Goal: Submit feedback/report problem

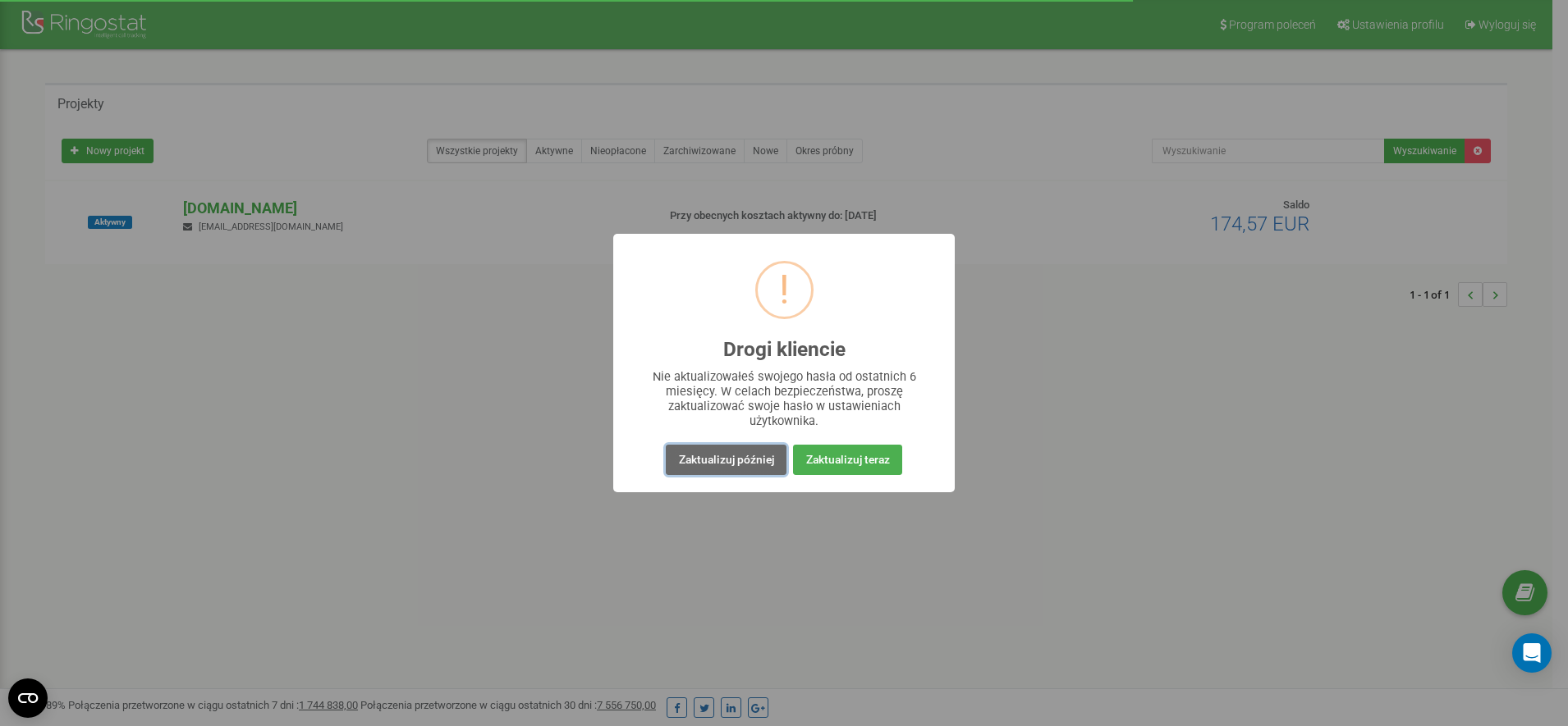
click at [744, 465] on button "Zaktualizuj później" at bounding box center [725, 459] width 120 height 30
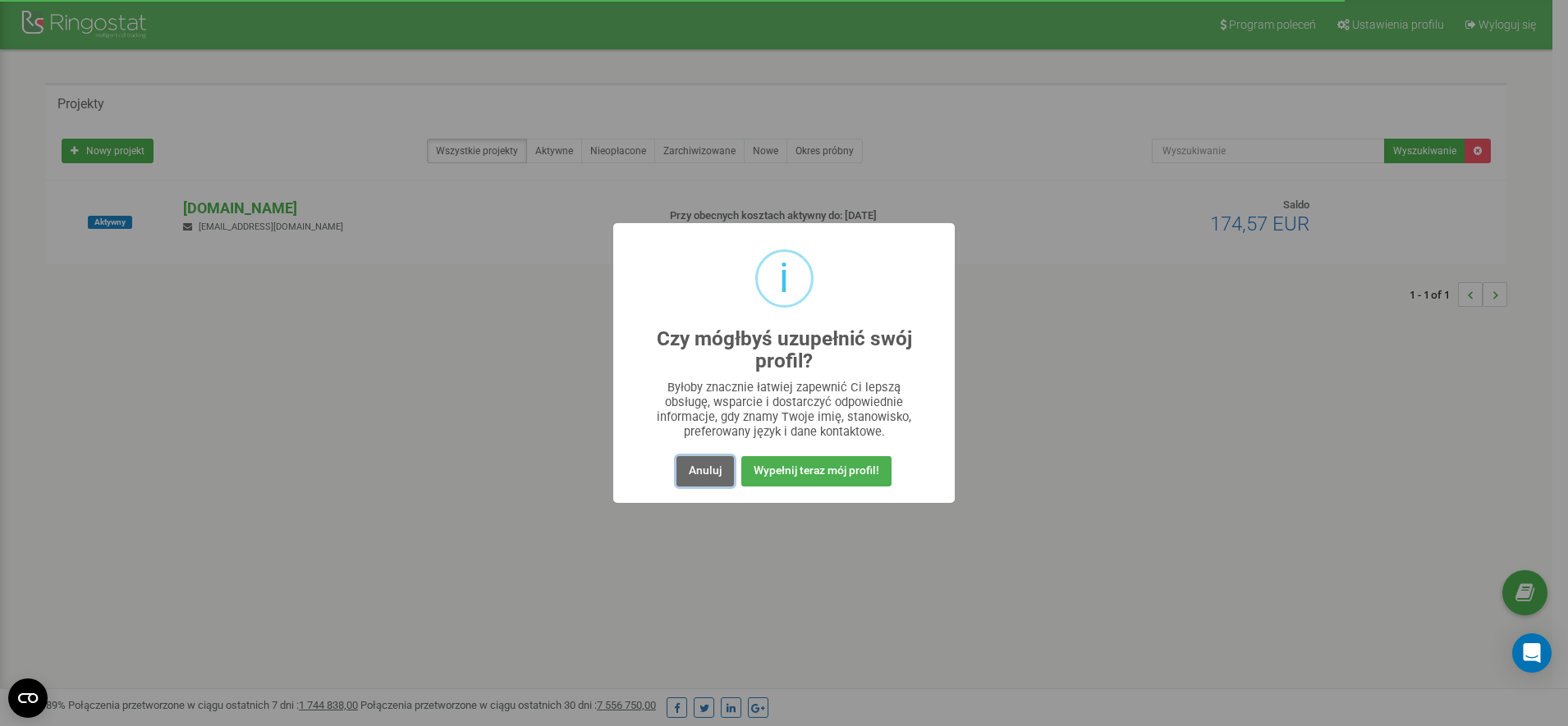
click at [684, 471] on button "Anuluj" at bounding box center [704, 471] width 57 height 30
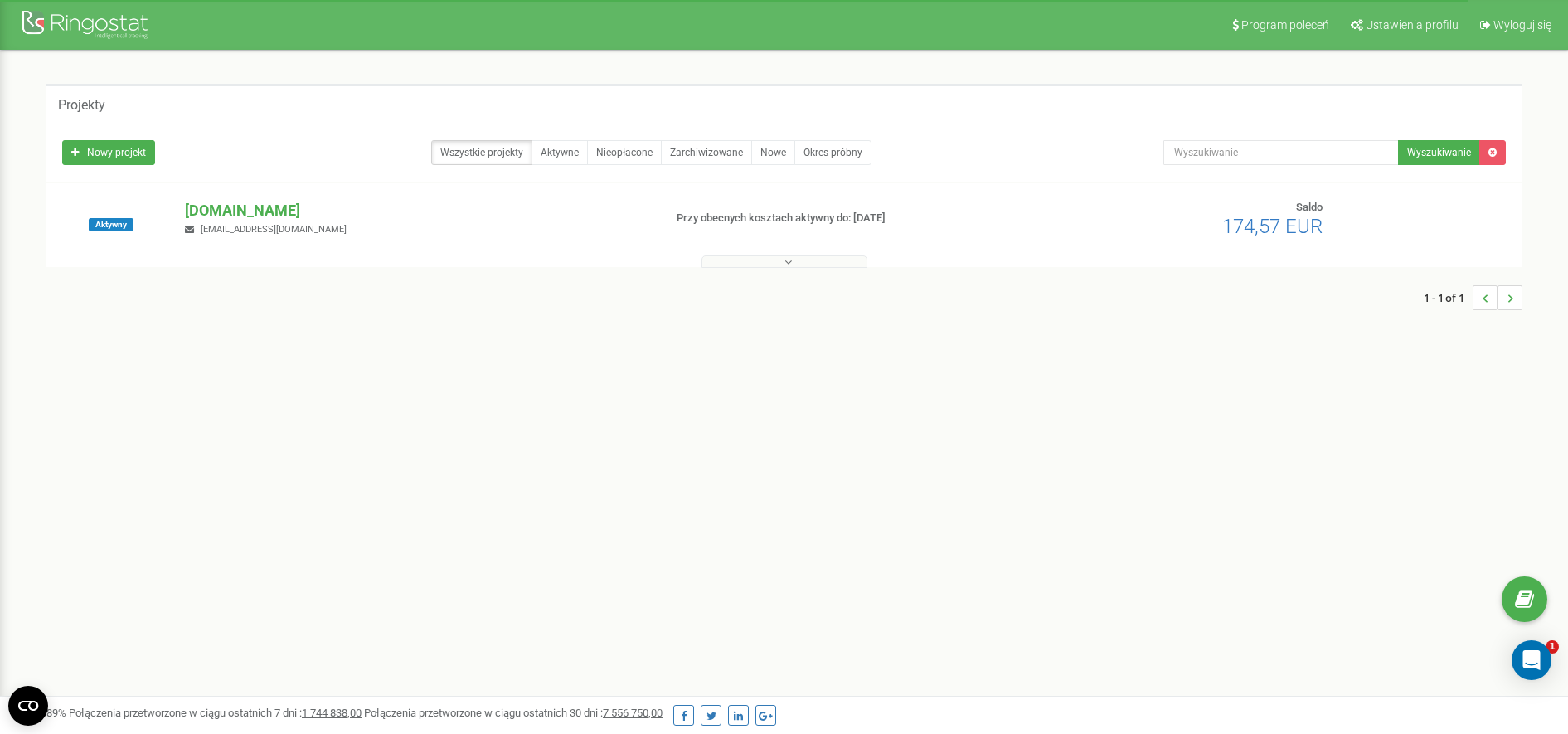
click at [783, 267] on button at bounding box center [784, 262] width 166 height 13
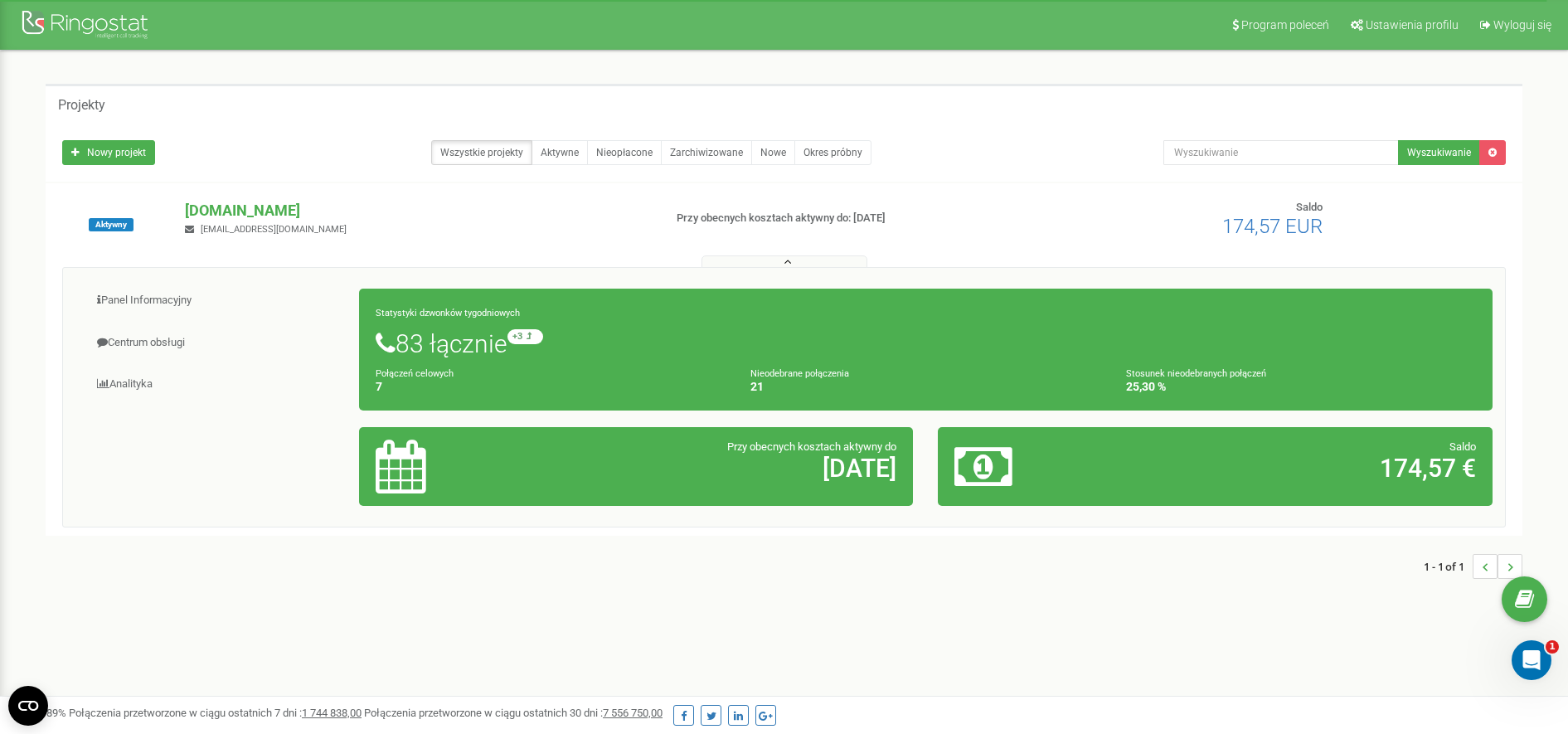
click at [1531, 663] on icon "Otwórz komunikator Intercom" at bounding box center [1532, 661] width 27 height 27
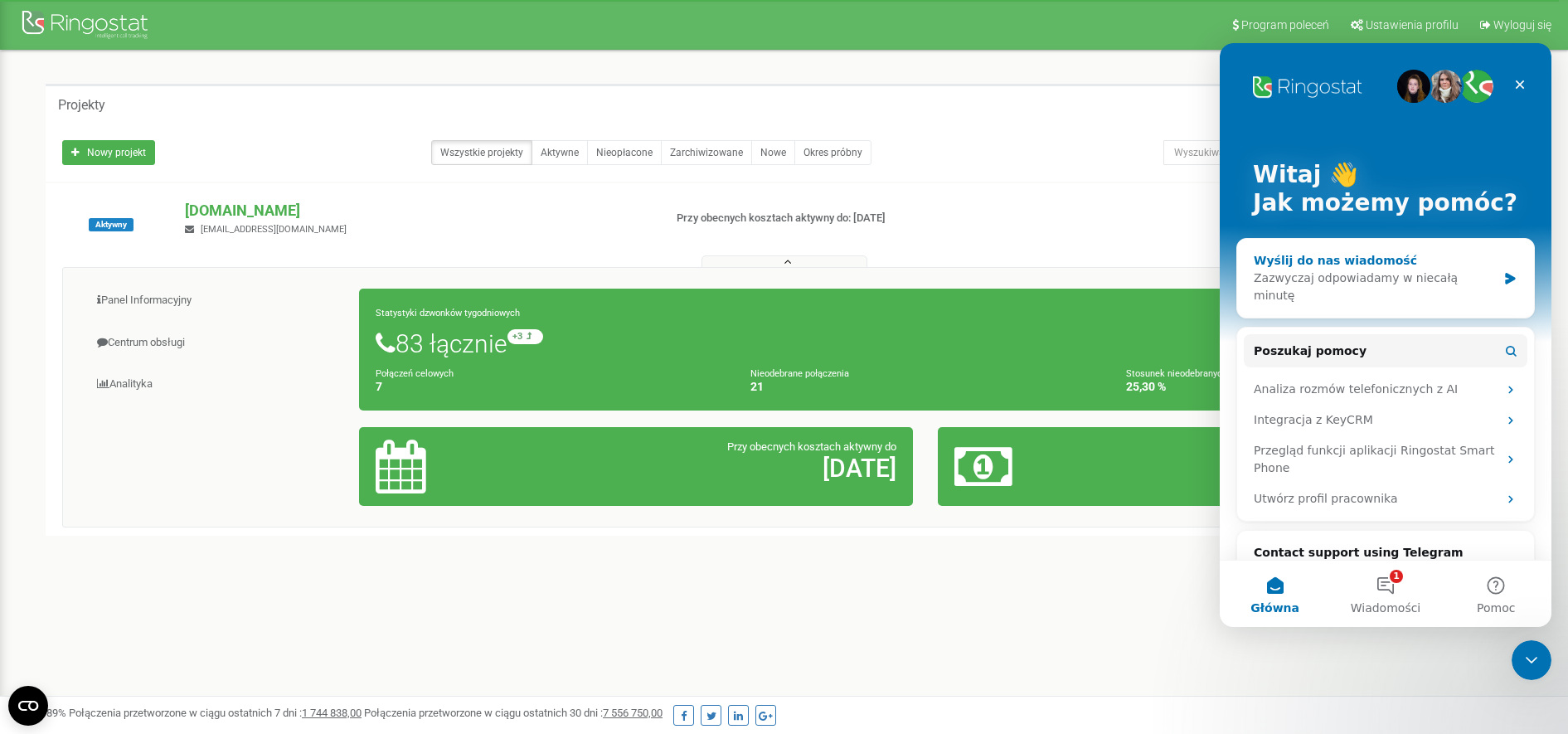
click at [1503, 272] on icon "Komunikator Intercom" at bounding box center [1510, 279] width 14 height 14
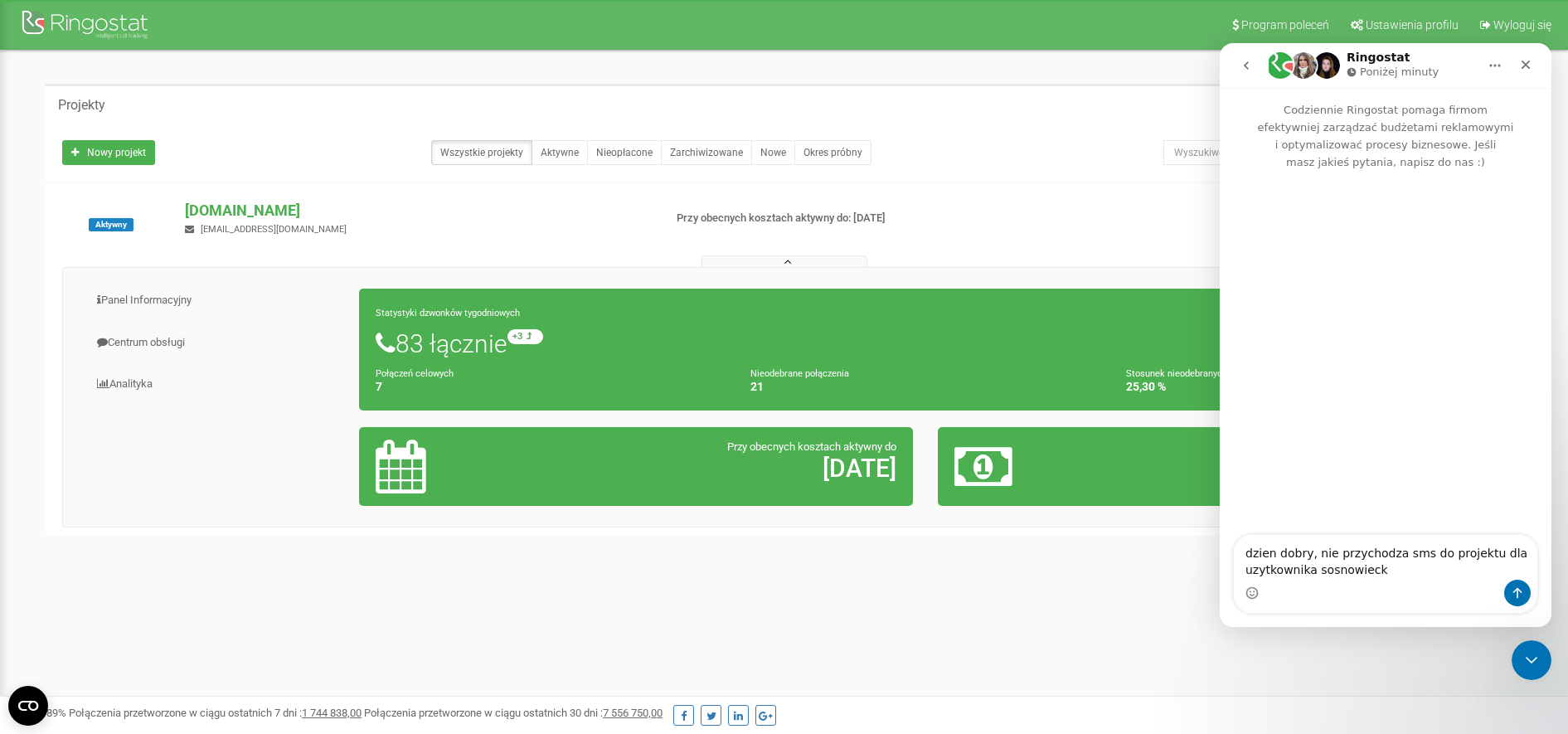
type textarea "dzien dobry, nie przychodza sms do projektu dla uzytkownika sosnowiecka"
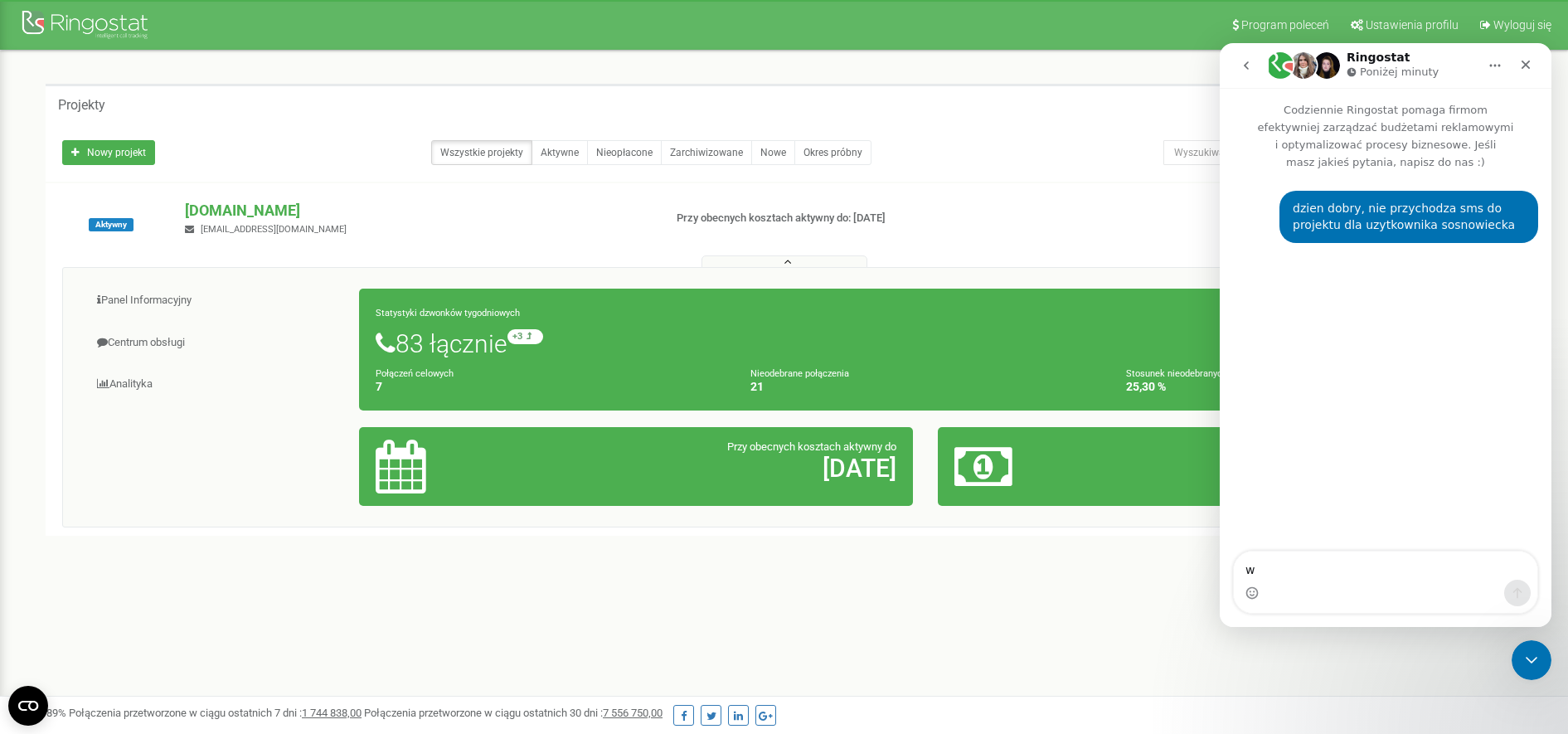
type textarea "wc"
type textarea "w"
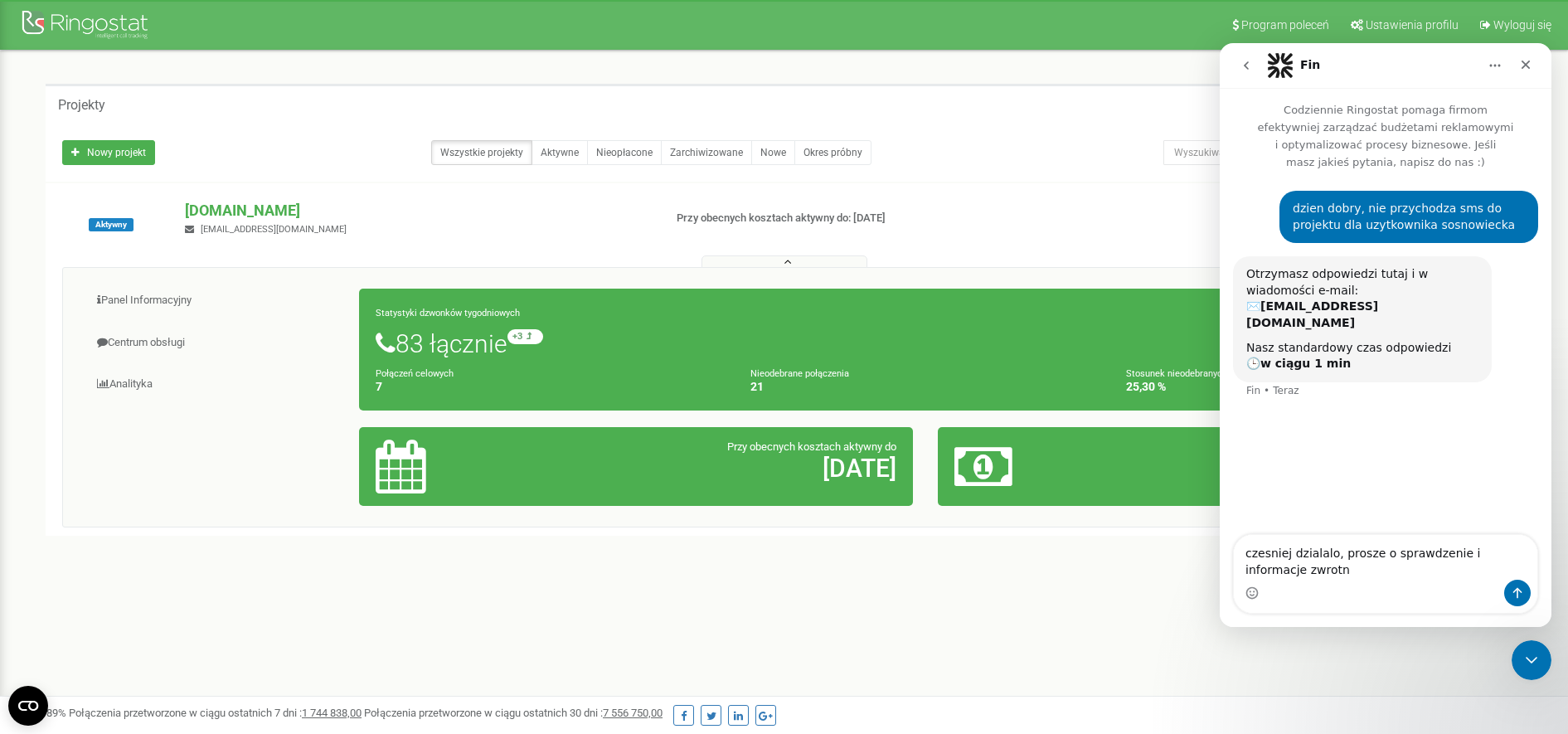
type textarea "czesniej dzialalo, prosze o sprawdzenie i informacje zwrotna"
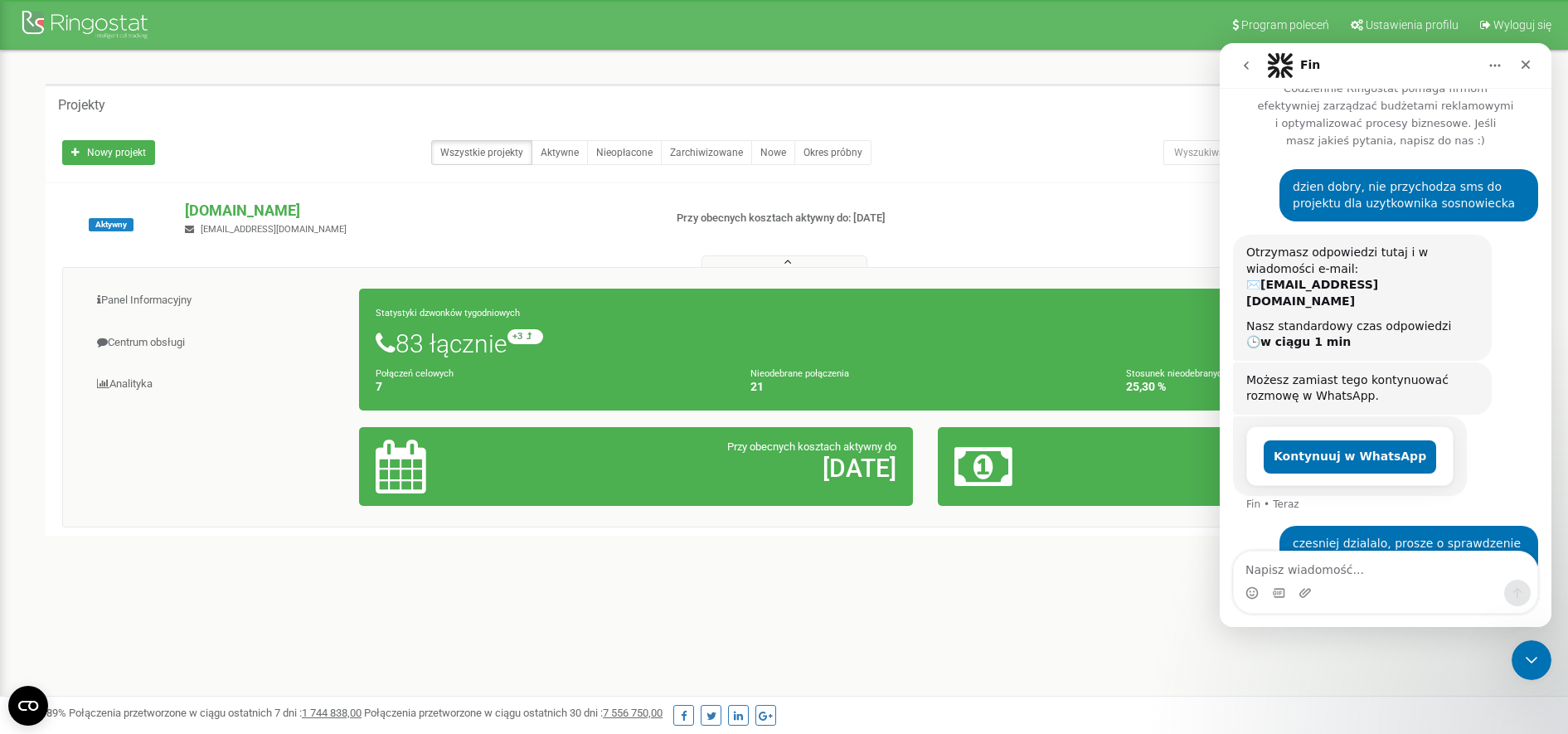
scroll to position [33, 0]
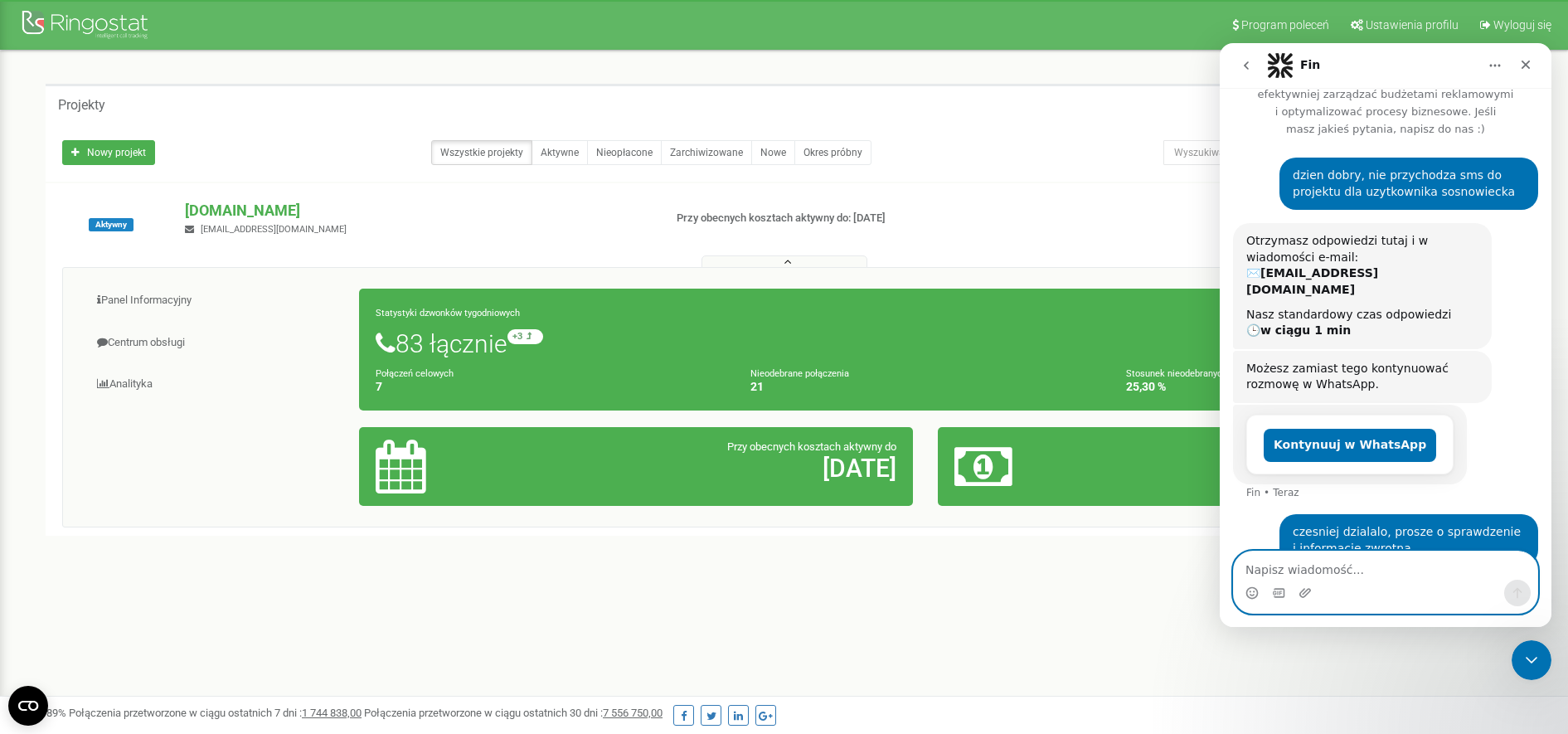
click at [1324, 567] on textarea "Napisz wiadomość..." at bounding box center [1385, 565] width 304 height 28
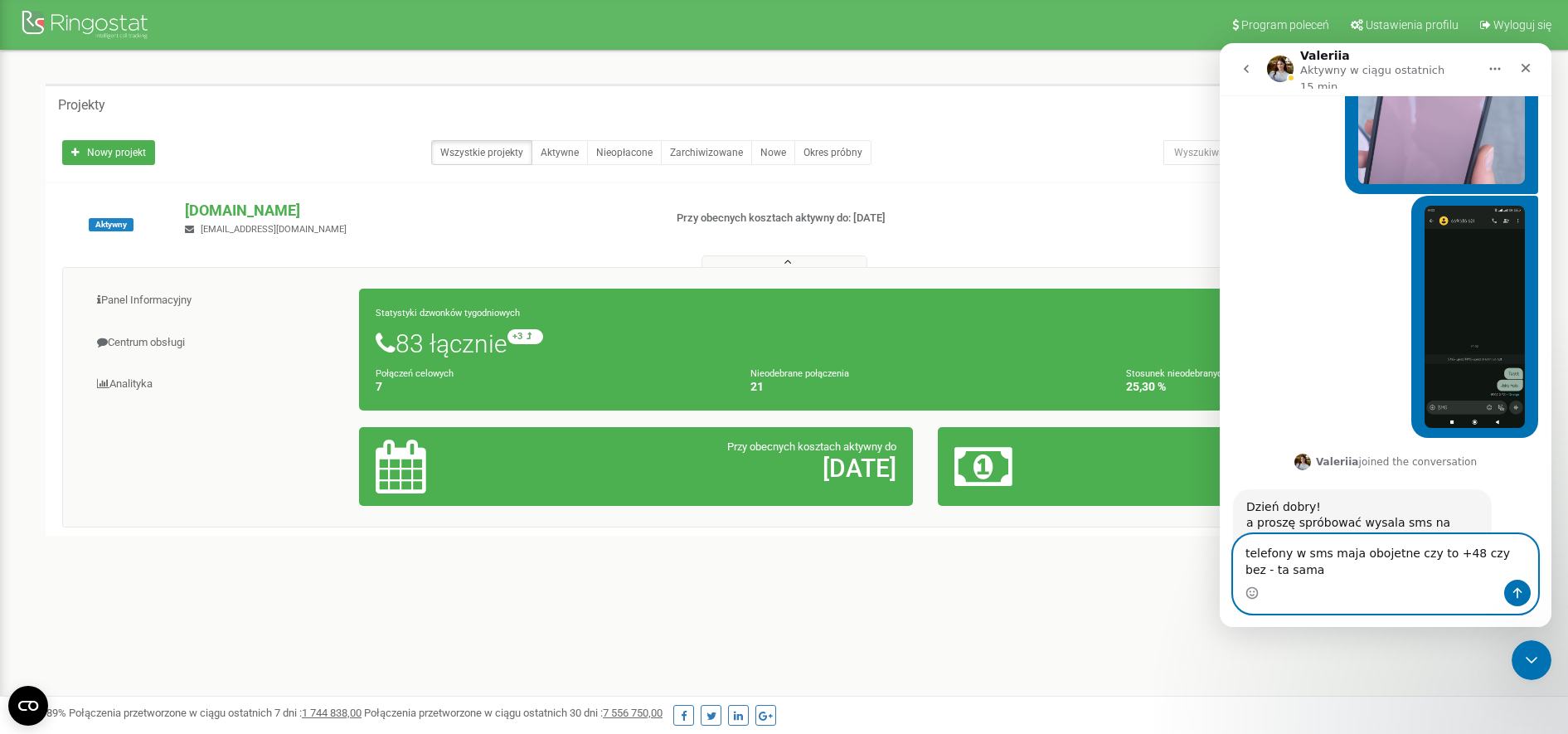
scroll to position [657, 0]
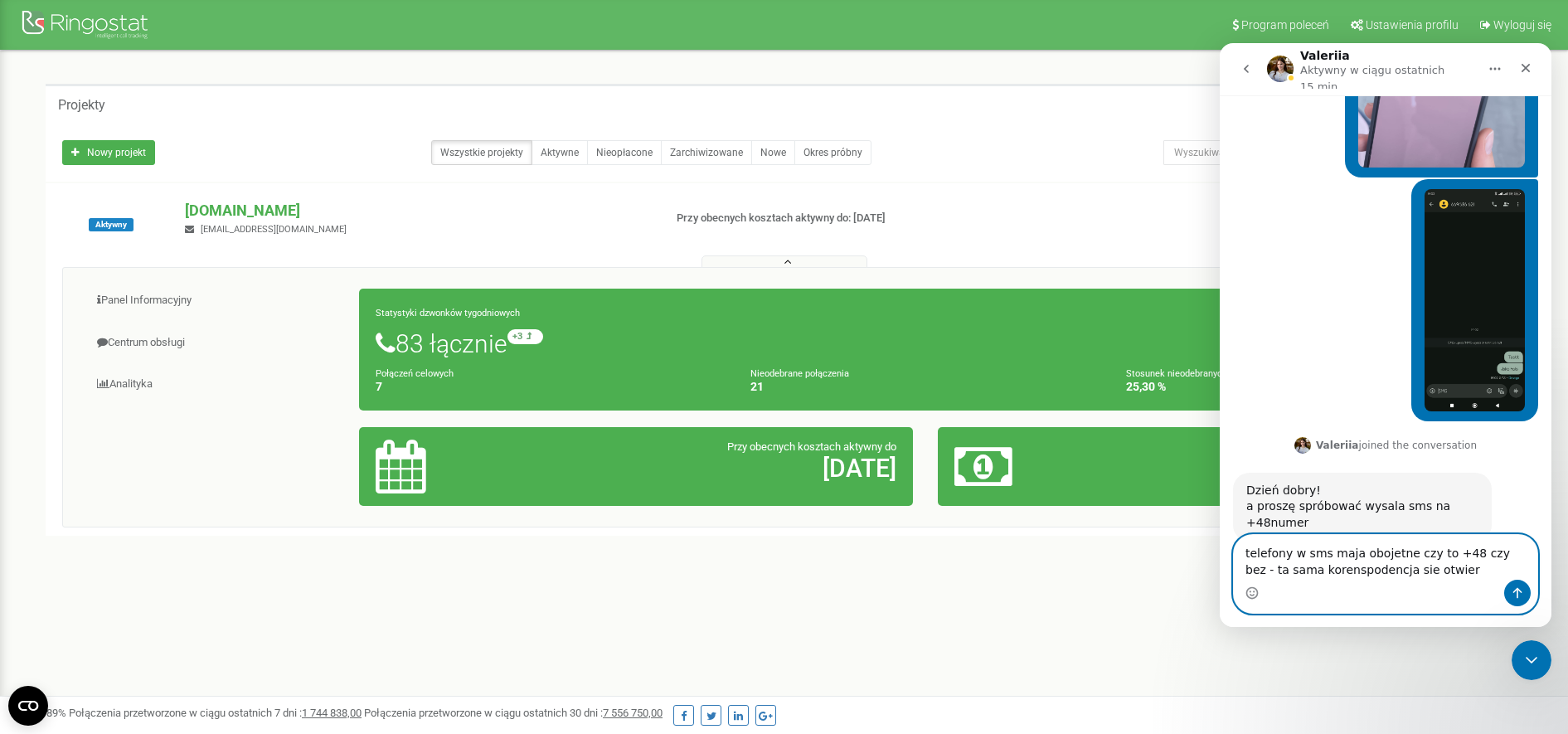
type textarea "telefony w sms maja obojetne czy to +48 czy bez - ta sama korenspodencja sie ot…"
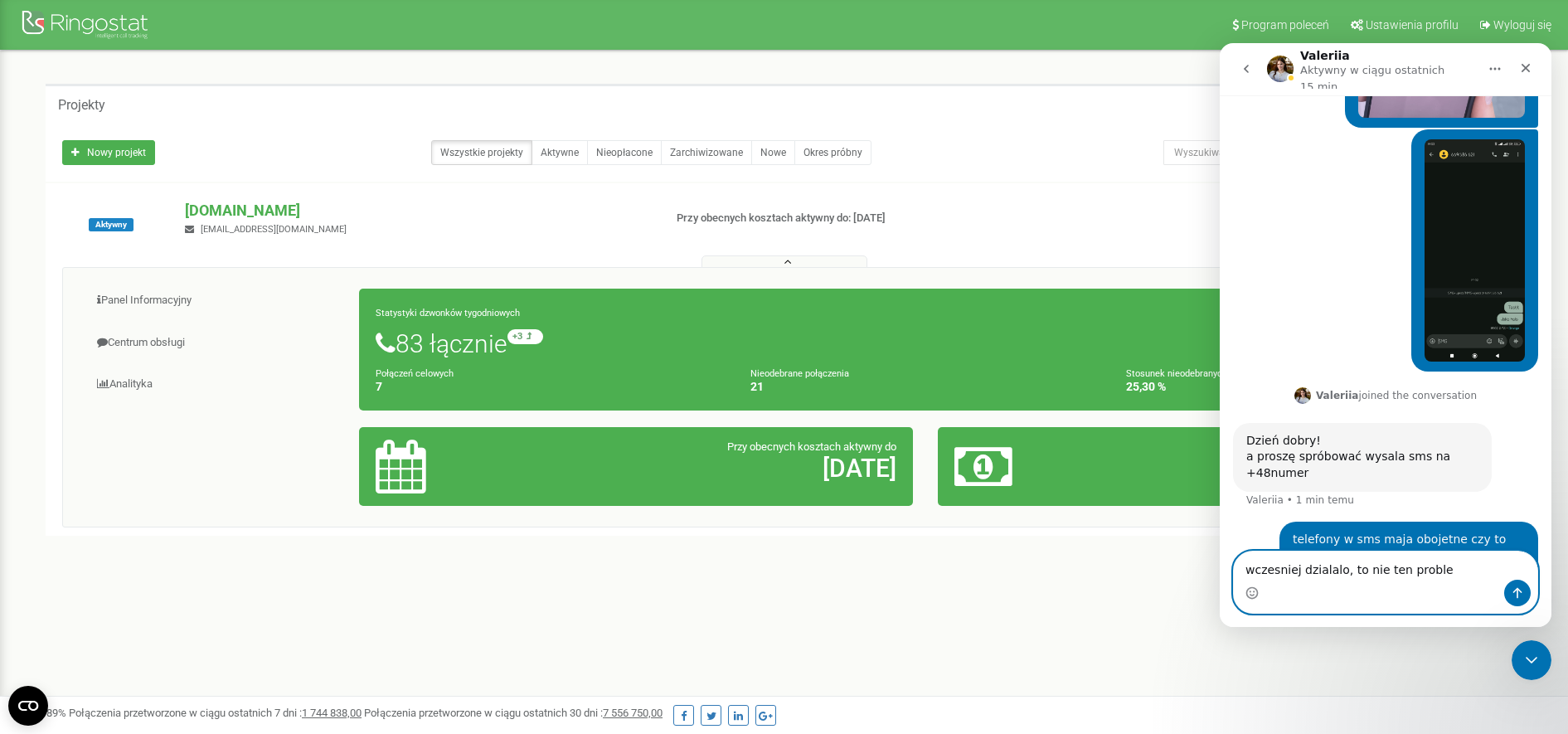
type textarea "wczesniej dzialalo, to nie ten problem"
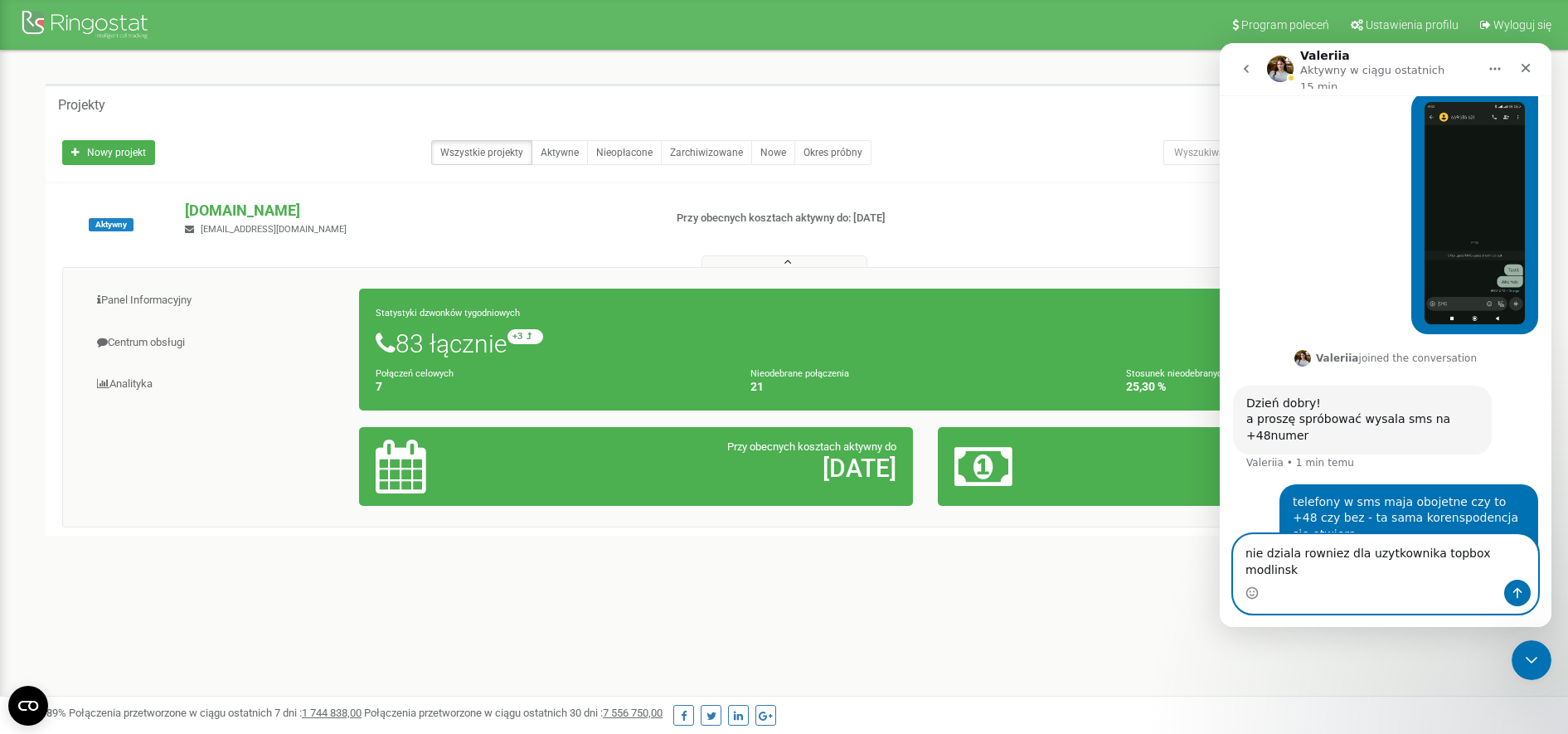
type textarea "nie dziala rowniez dla uzytkownika topbox modlinska"
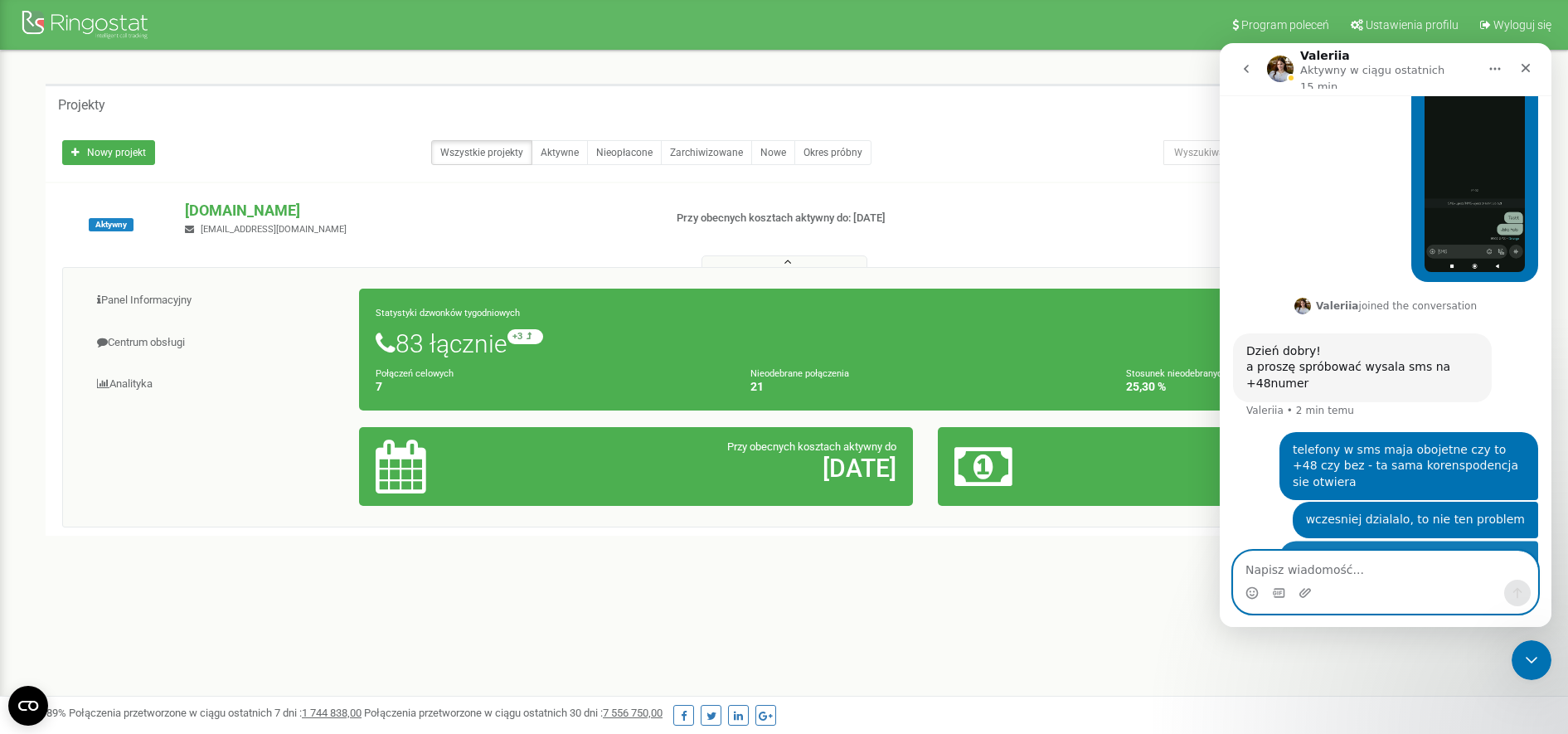
scroll to position [798, 0]
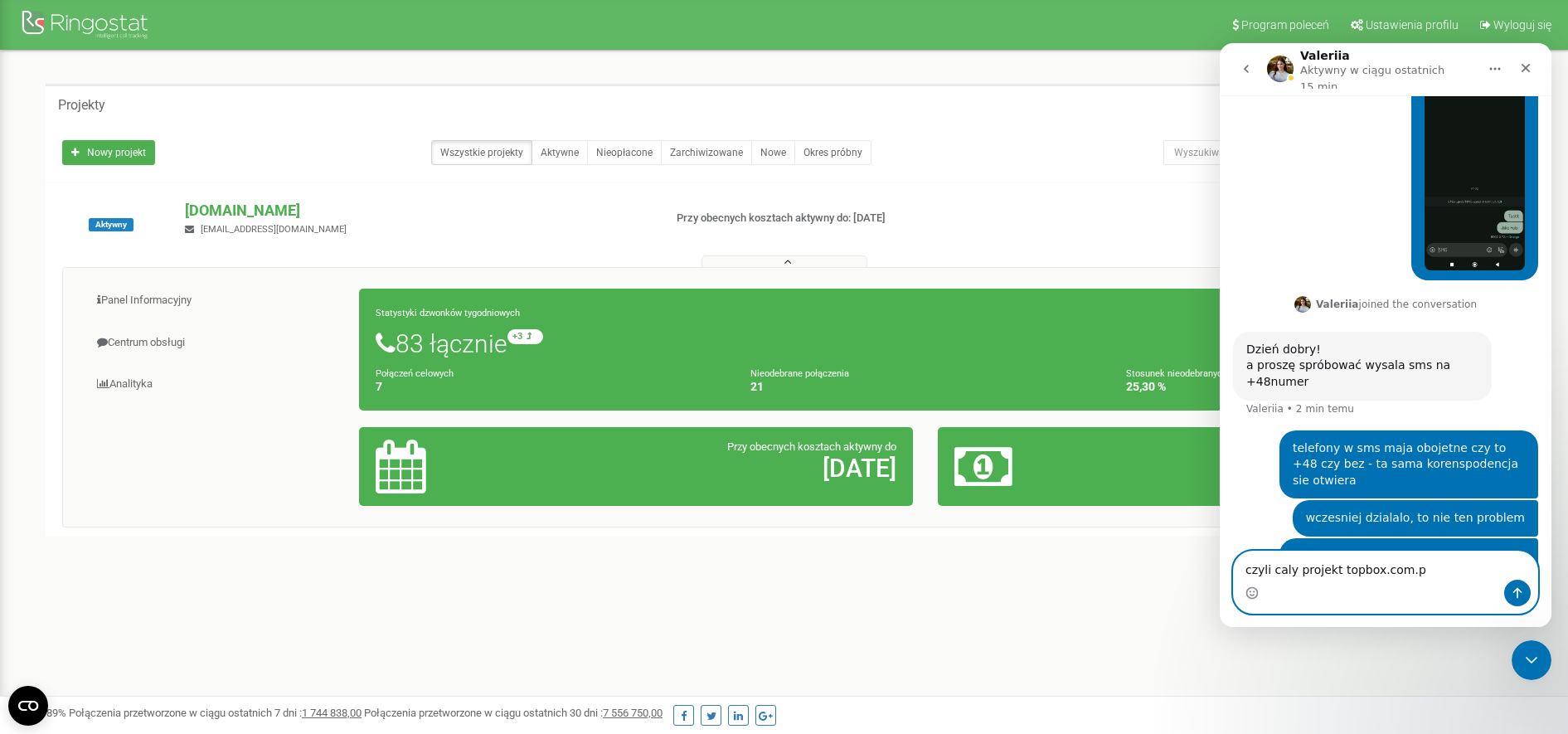
type textarea "czyli caly projekt [DOMAIN_NAME]"
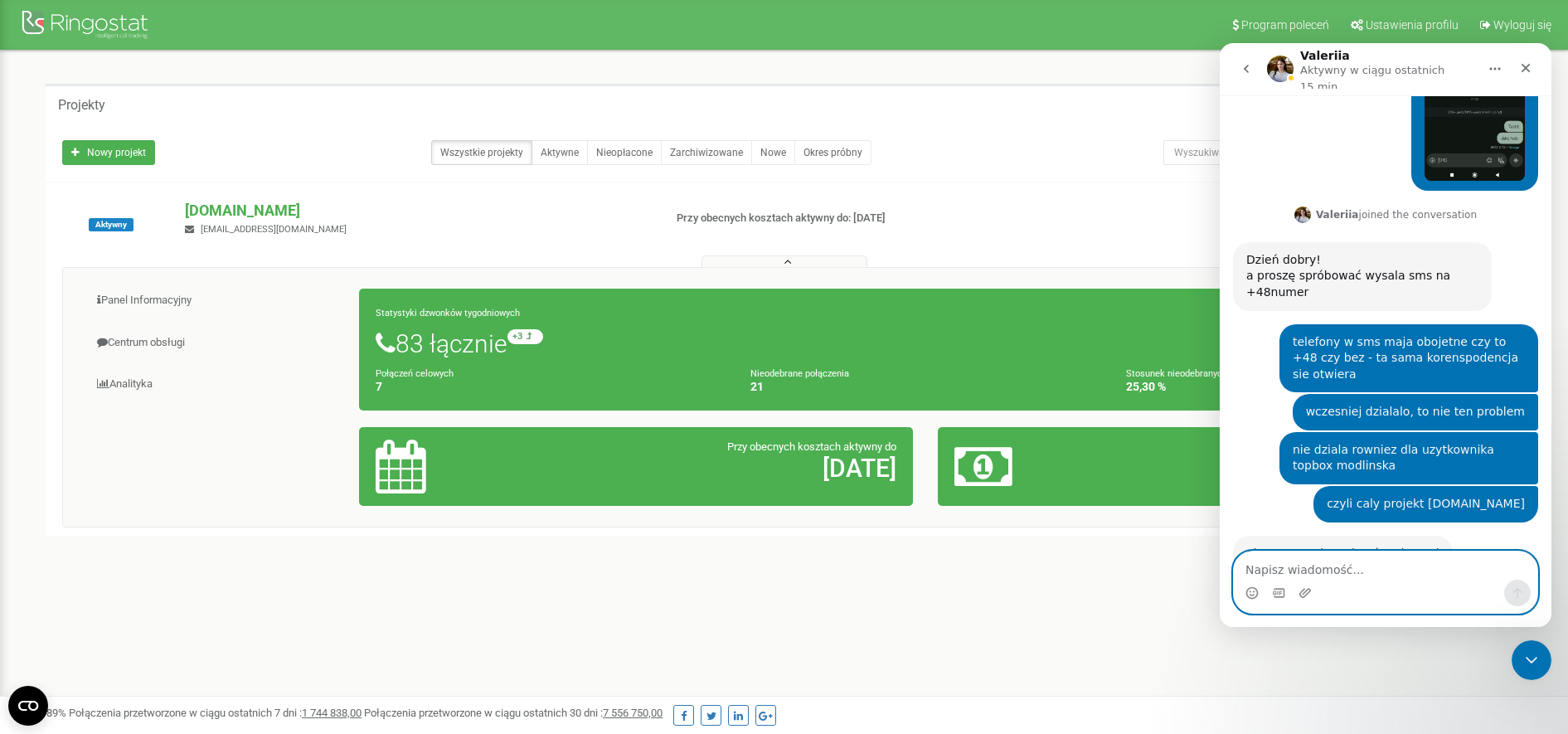
scroll to position [885, 0]
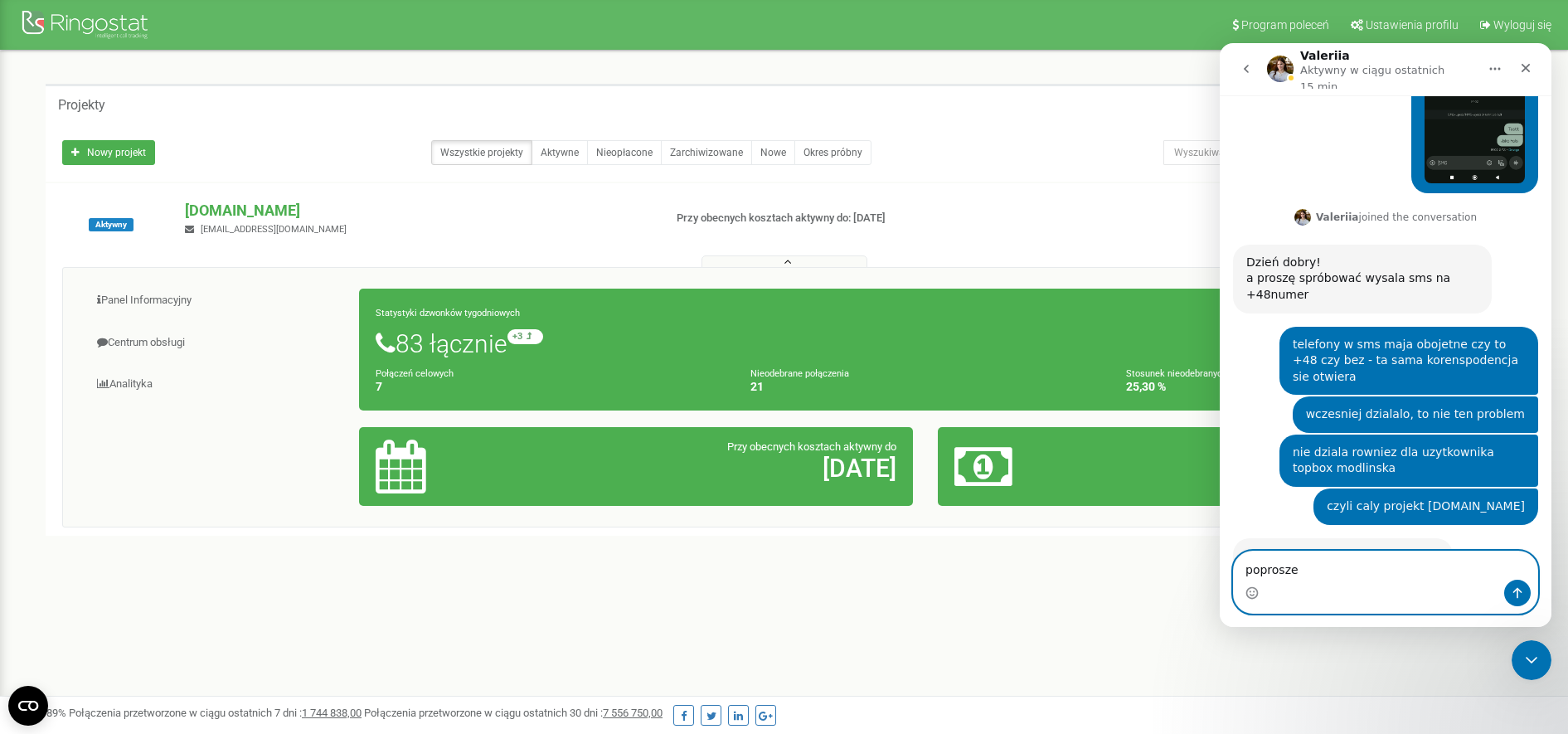
type textarea "poprosze"
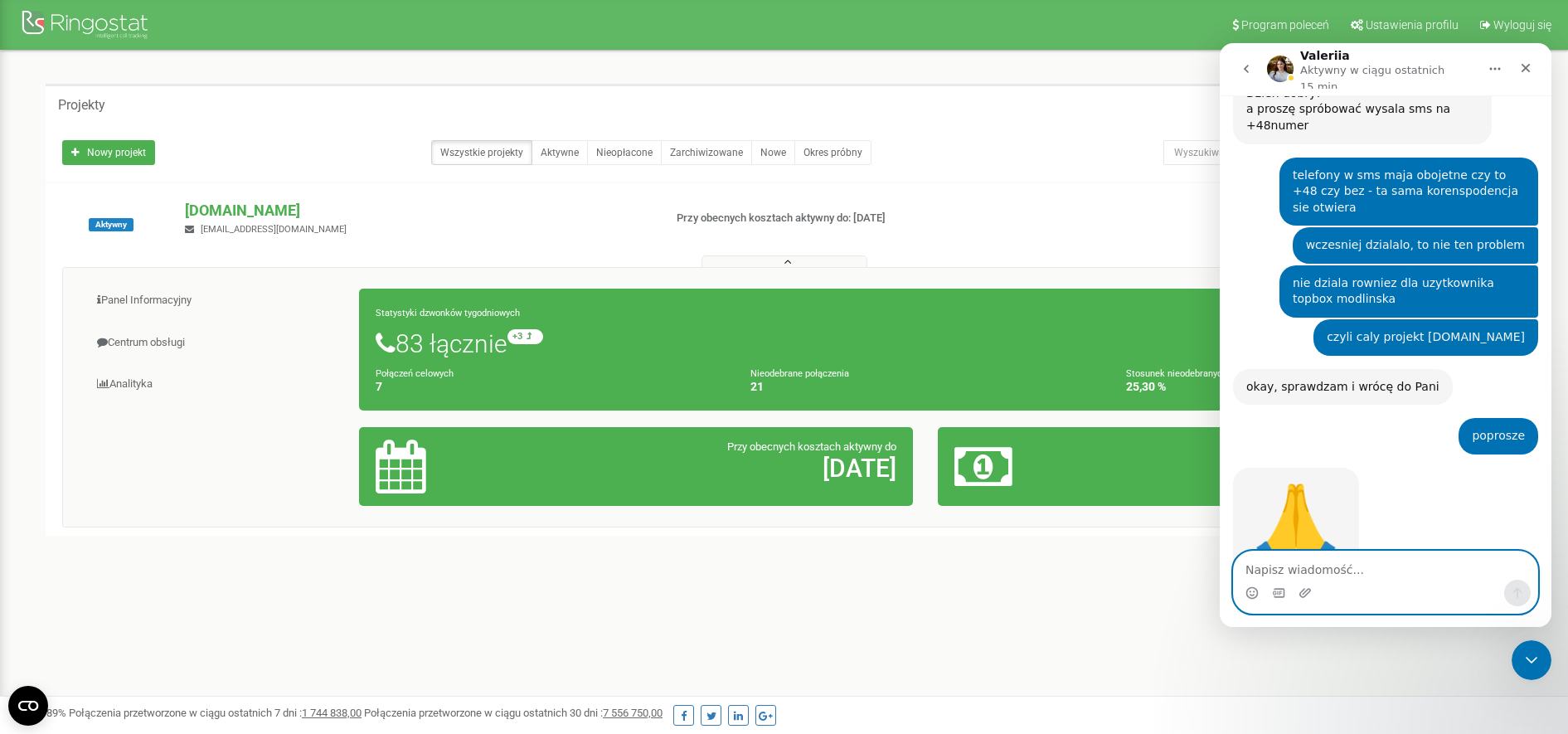
scroll to position [1057, 0]
